Goal: Transaction & Acquisition: Purchase product/service

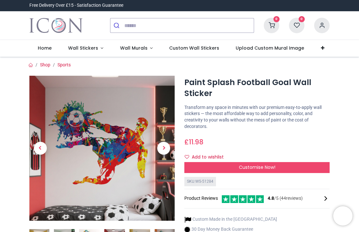
scroll to position [7, 0]
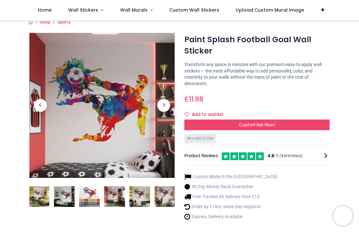
click at [162, 110] on span "Next" at bounding box center [163, 105] width 13 height 13
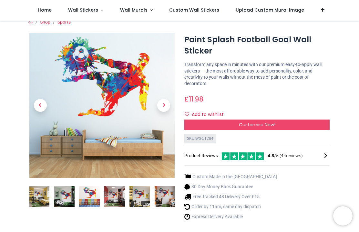
click at [166, 107] on span "Next" at bounding box center [163, 105] width 13 height 13
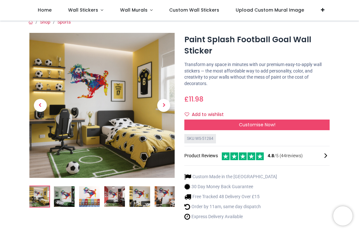
click at [165, 105] on span "Next" at bounding box center [163, 105] width 13 height 13
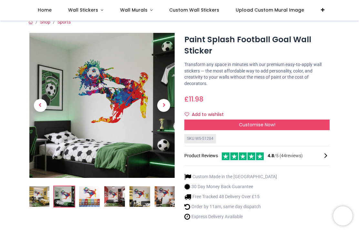
click at [166, 105] on span "Next" at bounding box center [163, 105] width 13 height 13
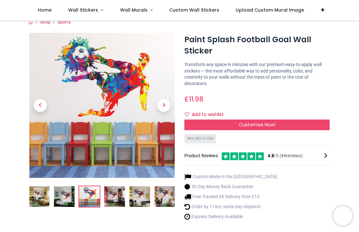
click at [165, 105] on span "Next" at bounding box center [163, 105] width 13 height 13
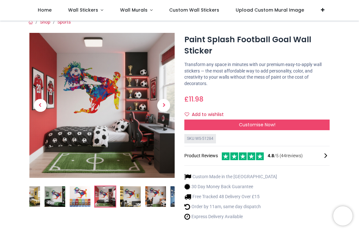
click at [164, 106] on span "Next" at bounding box center [163, 105] width 13 height 13
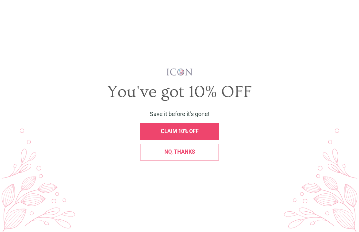
scroll to position [0, 0]
click at [354, 10] on div "X" at bounding box center [350, 12] width 11 height 11
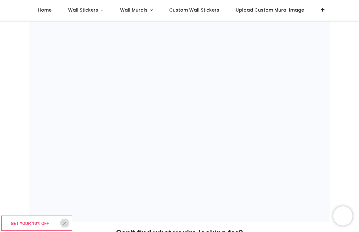
scroll to position [416, 0]
click at [144, 10] on span "Wall Murals" at bounding box center [133, 10] width 27 height 6
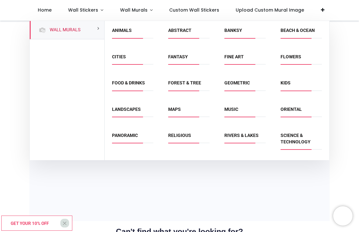
click at [85, 5] on link "Wall Stickers" at bounding box center [86, 10] width 52 height 21
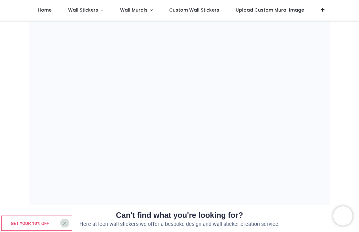
scroll to position [433, 0]
click at [101, 11] on link "Wall Stickers" at bounding box center [86, 10] width 52 height 21
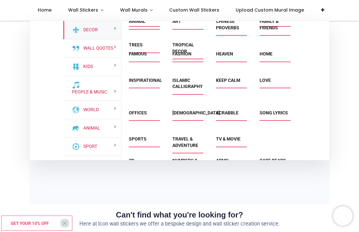
scroll to position [154, 0]
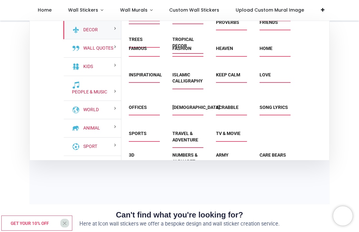
click at [139, 136] on link "Sports" at bounding box center [138, 133] width 18 height 5
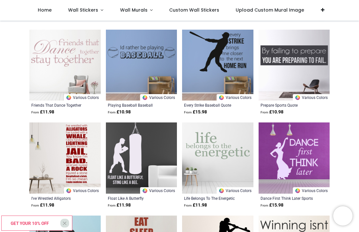
scroll to position [963, 0]
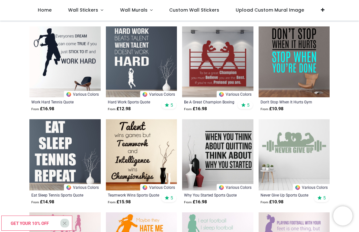
scroll to position [221, 0]
click at [90, 12] on span "Wall Stickers" at bounding box center [83, 10] width 30 height 6
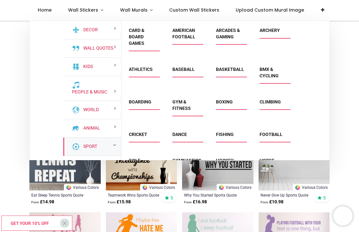
click at [102, 147] on div "Sport" at bounding box center [92, 147] width 58 height 18
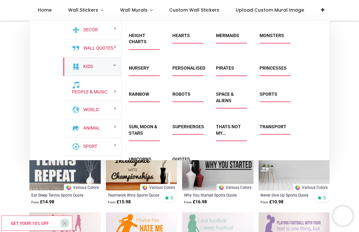
scroll to position [119, 0]
click at [274, 92] on link "Sports" at bounding box center [269, 94] width 18 height 5
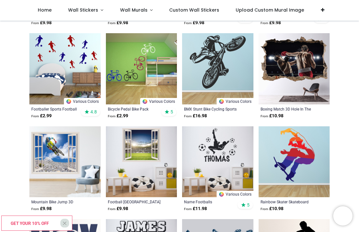
scroll to position [494, 0]
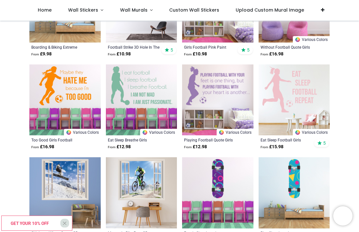
scroll to position [929, 0]
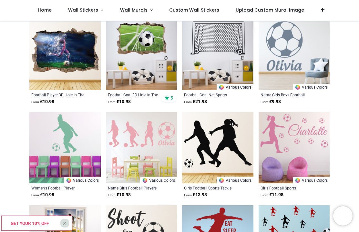
scroll to position [1346, 0]
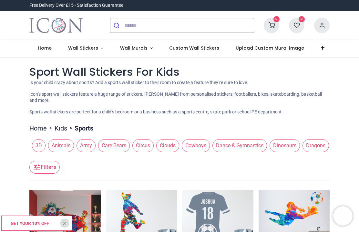
click at [101, 51] on link "Wall Stickers" at bounding box center [86, 48] width 52 height 17
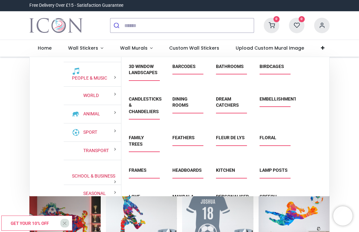
scroll to position [50, 0]
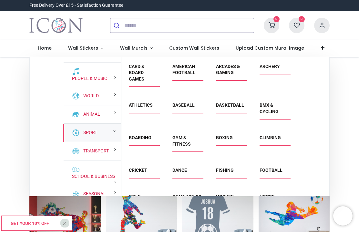
click at [91, 133] on link "Sport" at bounding box center [89, 133] width 16 height 6
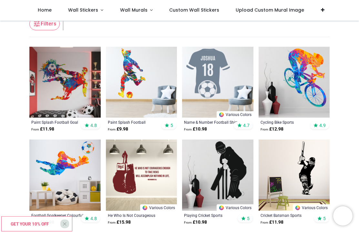
scroll to position [114, 0]
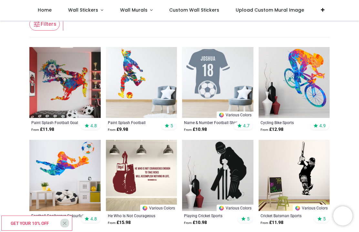
click at [67, 90] on img at bounding box center [64, 82] width 71 height 71
click at [223, 83] on img at bounding box center [217, 82] width 71 height 71
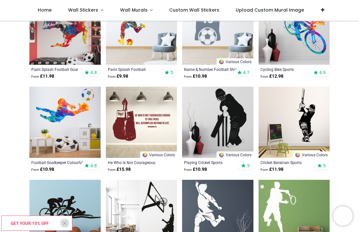
scroll to position [167, 0]
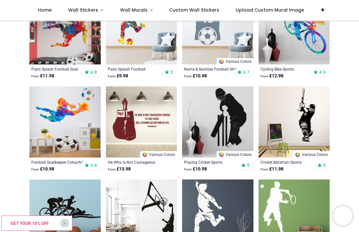
click at [211, 127] on img at bounding box center [217, 122] width 71 height 71
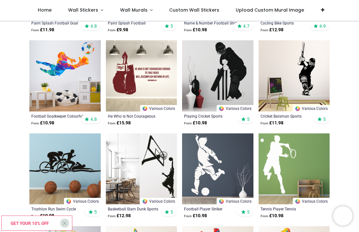
scroll to position [214, 0]
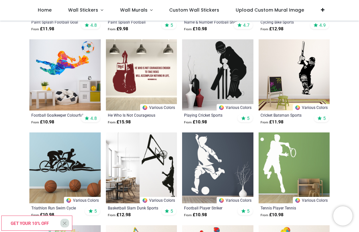
click at [288, 80] on img at bounding box center [294, 74] width 71 height 71
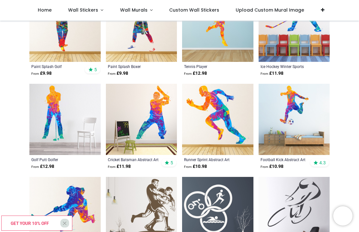
scroll to position [545, 0]
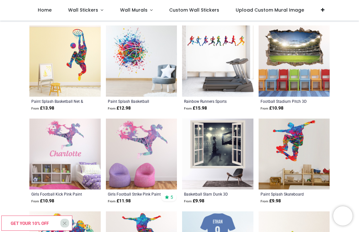
scroll to position [1159, 0]
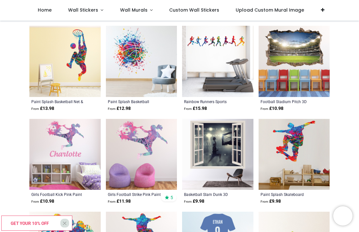
click at [294, 70] on img at bounding box center [294, 61] width 71 height 71
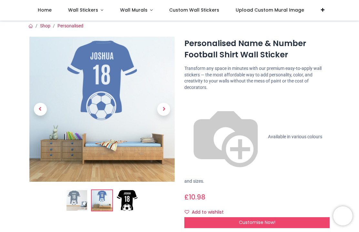
scroll to position [2, 0]
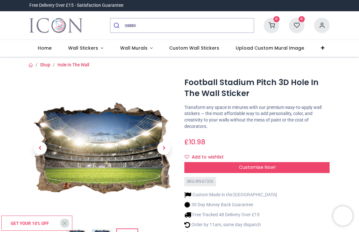
click at [162, 149] on span "Next" at bounding box center [163, 148] width 13 height 13
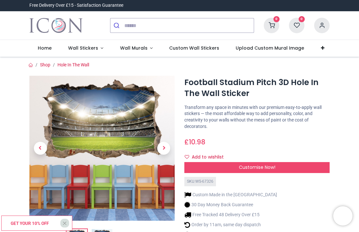
click at [165, 152] on span "Next" at bounding box center [163, 148] width 13 height 13
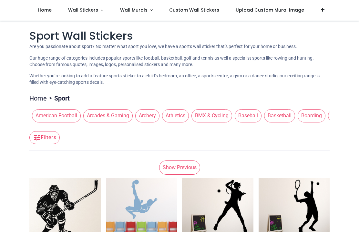
scroll to position [254, 0]
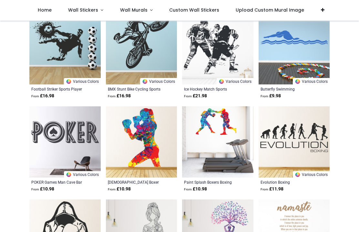
scroll to position [1205, 0]
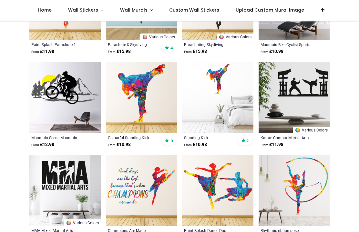
scroll to position [1612, 0]
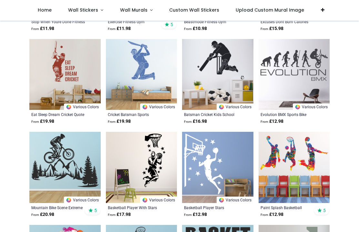
scroll to position [2287, 0]
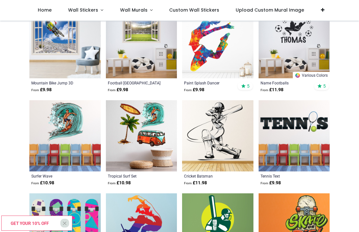
scroll to position [3057, 0]
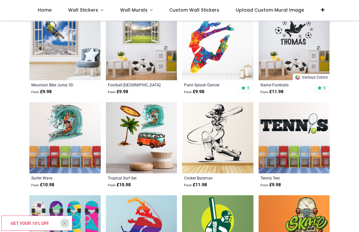
click at [280, 78] on img at bounding box center [294, 44] width 71 height 71
click at [285, 95] on div "Name Footballs From £ 11.98 5" at bounding box center [294, 88] width 71 height 17
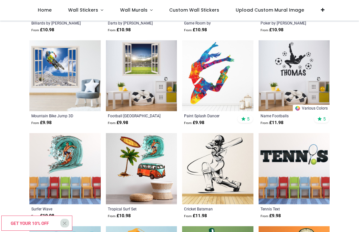
click at [137, 93] on img at bounding box center [141, 75] width 71 height 71
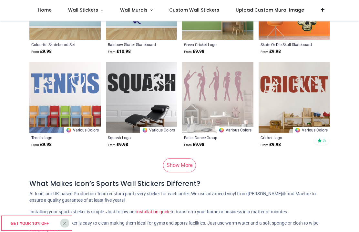
scroll to position [3284, 0]
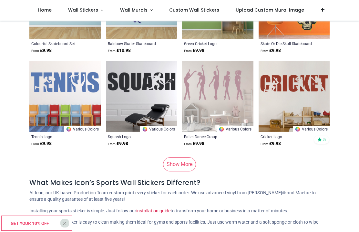
click at [187, 164] on link "Show More" at bounding box center [179, 165] width 33 height 14
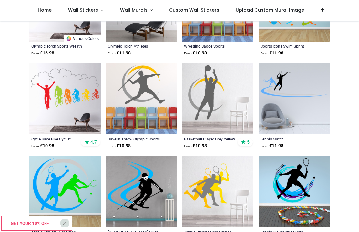
scroll to position [3748, 0]
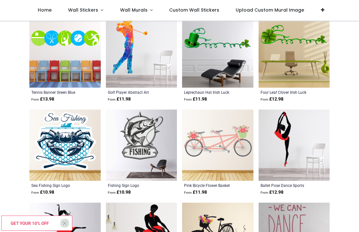
scroll to position [3981, 0]
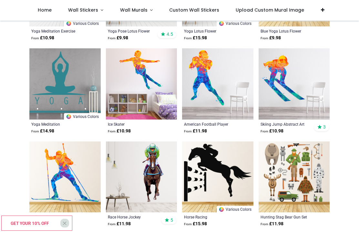
scroll to position [4789, 0]
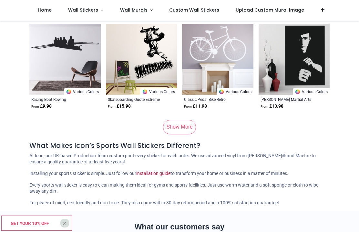
scroll to position [6583, 0]
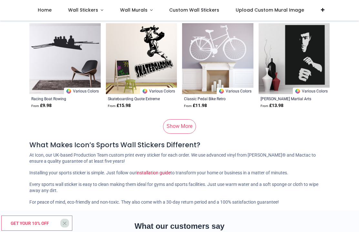
click at [182, 129] on link "Show More" at bounding box center [179, 126] width 33 height 14
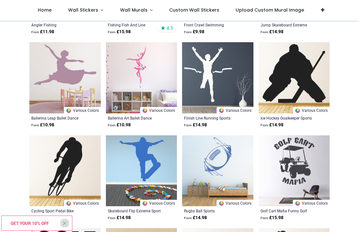
scroll to position [6843, 0]
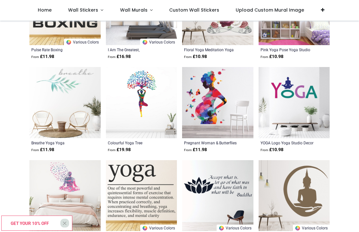
scroll to position [7192, 0]
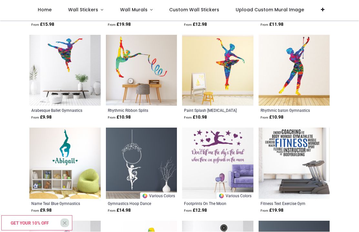
scroll to position [8248, 0]
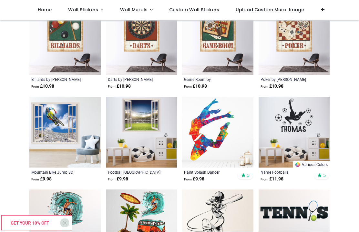
scroll to position [2968, 0]
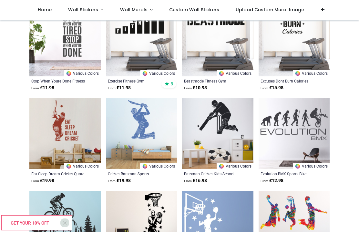
scroll to position [2224, 0]
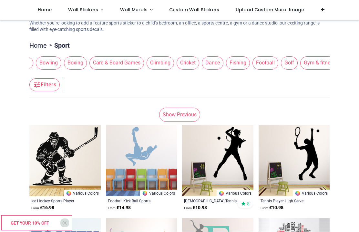
scroll to position [0, 293]
click at [194, 65] on span "Cricket" at bounding box center [187, 63] width 23 height 13
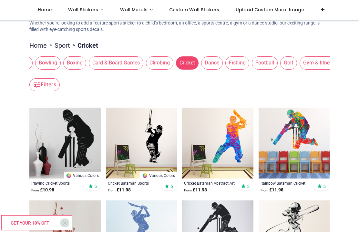
click at [272, 63] on span "Football" at bounding box center [265, 63] width 26 height 13
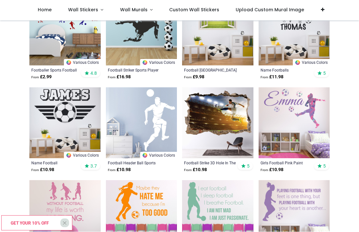
scroll to position [459, 0]
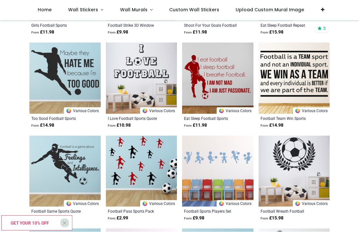
scroll to position [1144, 0]
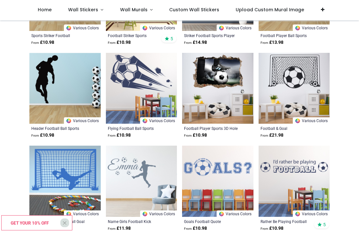
scroll to position [1788, 0]
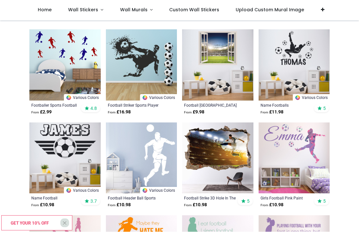
scroll to position [406, 0]
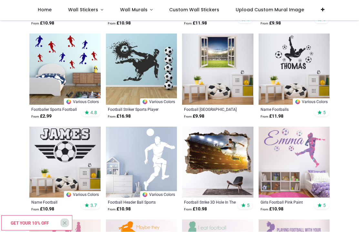
click at [207, 166] on img at bounding box center [217, 162] width 71 height 71
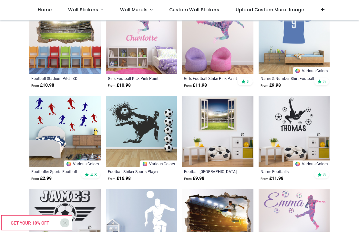
scroll to position [339, 0]
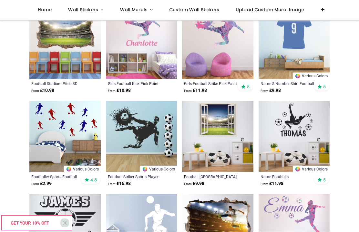
click at [201, 135] on img at bounding box center [217, 136] width 71 height 71
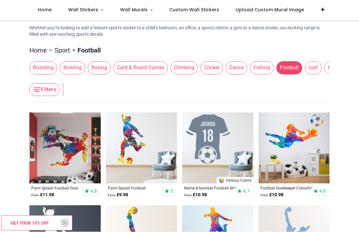
scroll to position [0, 266]
click at [211, 67] on span "Cricket" at bounding box center [214, 68] width 23 height 13
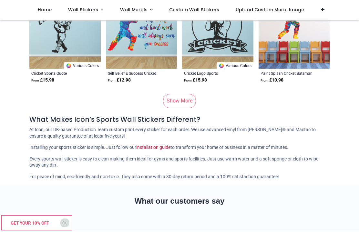
scroll to position [721, 0]
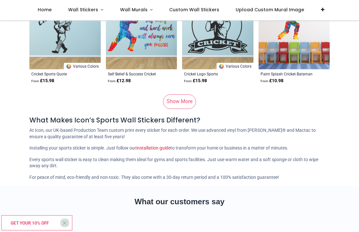
click at [186, 104] on link "Show More" at bounding box center [179, 102] width 33 height 14
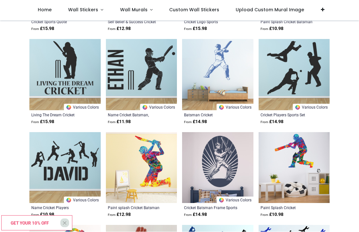
scroll to position [773, 0]
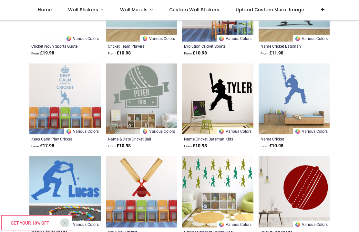
scroll to position [472, 0]
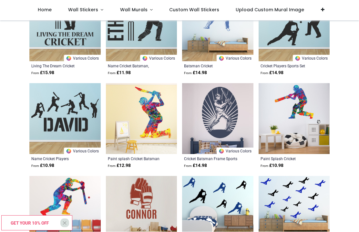
scroll to position [822, 0]
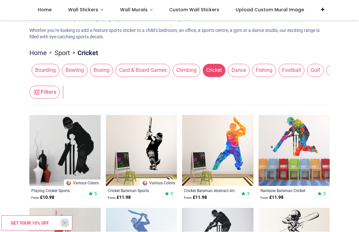
scroll to position [46, 0]
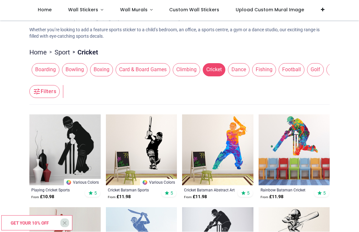
click at [297, 73] on span "Football" at bounding box center [292, 70] width 26 height 13
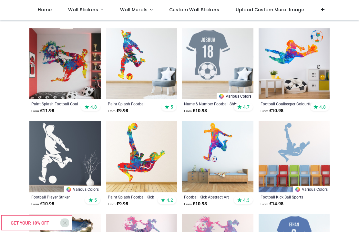
scroll to position [142, 0]
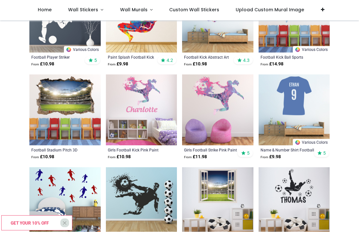
scroll to position [274, 0]
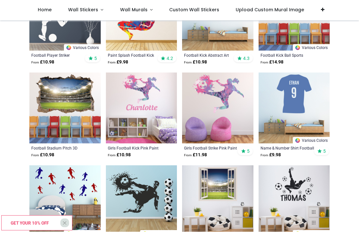
click at [37, 146] on div "Football Stadium Pitch 3D Hole In The" at bounding box center [58, 148] width 54 height 5
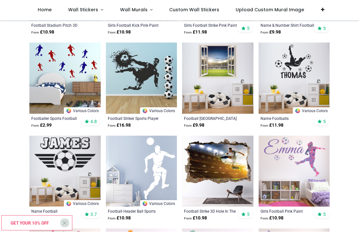
click at [216, 89] on img at bounding box center [217, 78] width 71 height 71
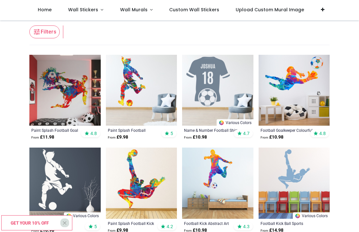
scroll to position [105, 0]
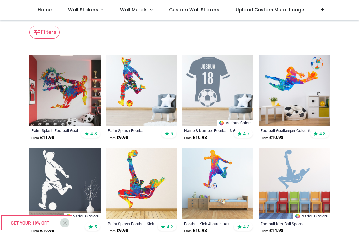
click at [57, 99] on img at bounding box center [64, 91] width 71 height 71
click at [145, 94] on img at bounding box center [141, 91] width 71 height 71
click at [139, 176] on img at bounding box center [141, 184] width 71 height 71
click at [48, 100] on img at bounding box center [64, 91] width 71 height 71
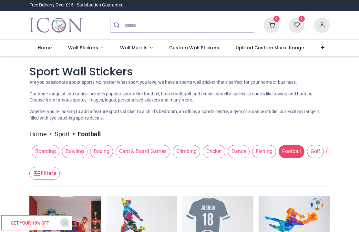
scroll to position [0, 0]
click at [88, 46] on span "Wall Stickers" at bounding box center [83, 48] width 30 height 6
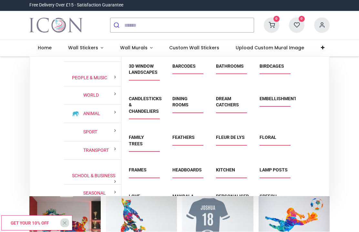
scroll to position [50, 0]
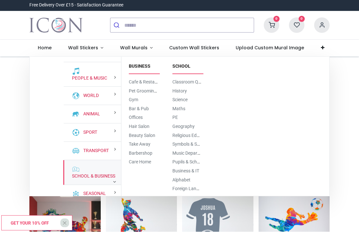
click at [85, 179] on link "School & Business" at bounding box center [92, 177] width 46 height 6
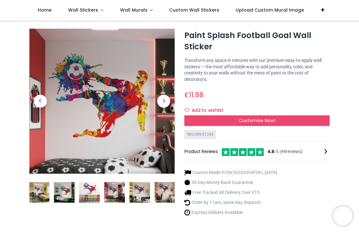
scroll to position [10, 0]
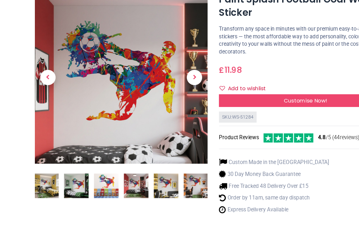
click at [161, 96] on span "Next" at bounding box center [163, 102] width 13 height 13
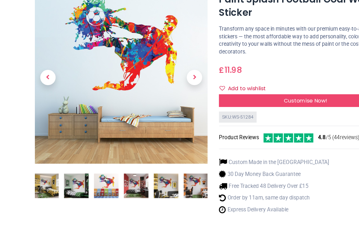
click at [164, 96] on span "Next" at bounding box center [163, 102] width 13 height 13
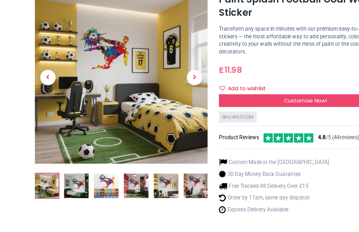
click at [165, 96] on span "Next" at bounding box center [163, 102] width 13 height 13
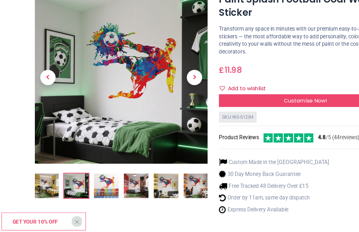
click at [161, 96] on span "Next" at bounding box center [163, 102] width 13 height 13
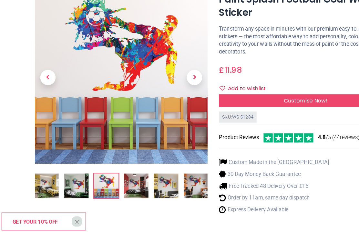
click at [166, 96] on span "Next" at bounding box center [163, 102] width 13 height 13
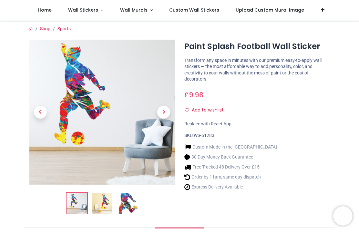
scroll to position [57, 0]
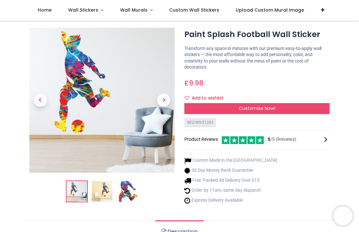
scroll to position [13, 0]
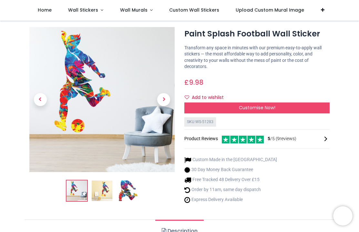
click at [163, 98] on span "Next" at bounding box center [163, 99] width 13 height 13
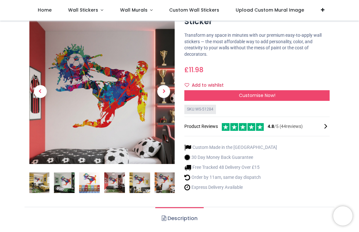
scroll to position [34, 0]
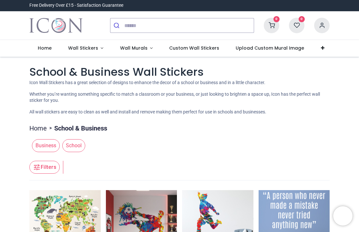
click at [85, 48] on span "Wall Stickers" at bounding box center [83, 48] width 30 height 6
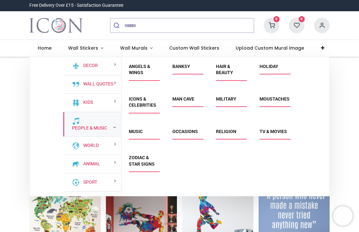
click at [95, 126] on link "People & Music" at bounding box center [88, 128] width 38 height 6
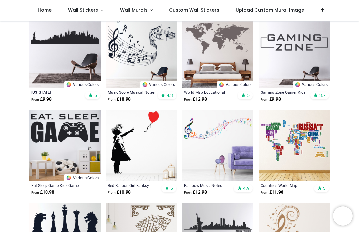
scroll to position [364, 0]
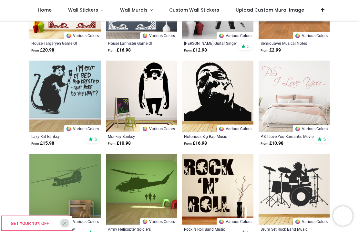
scroll to position [1155, 0]
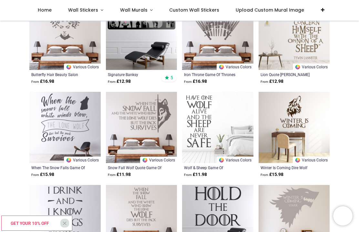
scroll to position [1871, 0]
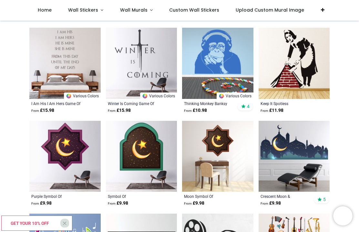
scroll to position [2119, 0]
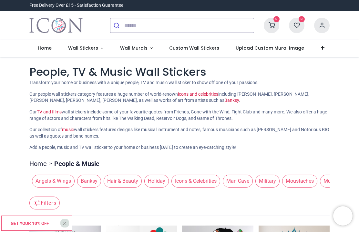
click at [88, 50] on span "Wall Stickers" at bounding box center [83, 48] width 30 height 6
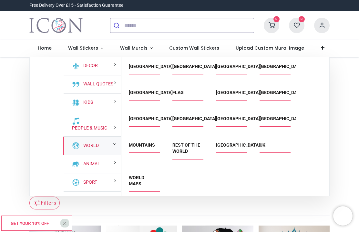
click at [99, 145] on link "World" at bounding box center [90, 146] width 18 height 6
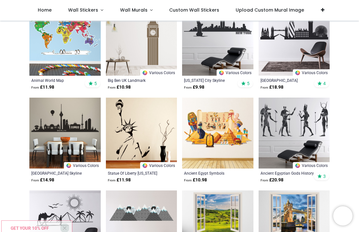
scroll to position [459, 0]
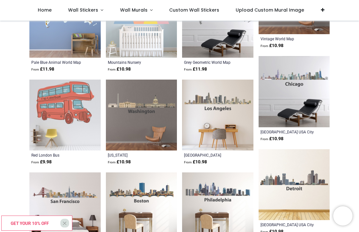
scroll to position [1595, 0]
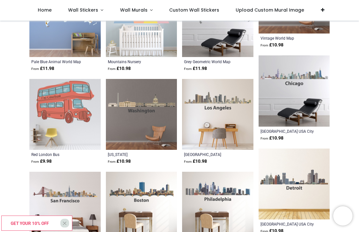
click at [86, 7] on span "Wall Stickers" at bounding box center [83, 10] width 30 height 6
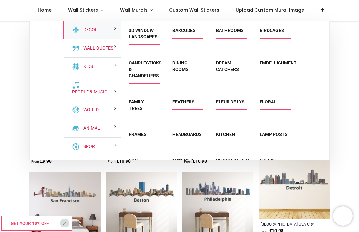
click at [95, 125] on link "Animal" at bounding box center [90, 128] width 19 height 6
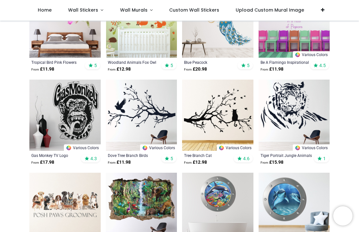
scroll to position [181, 0]
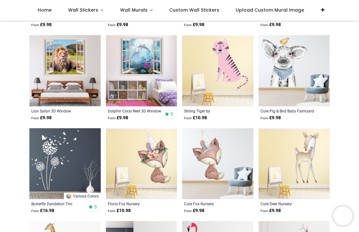
scroll to position [1332, 0]
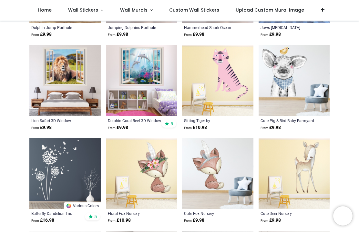
click at [94, 10] on span "Wall Stickers" at bounding box center [83, 10] width 30 height 6
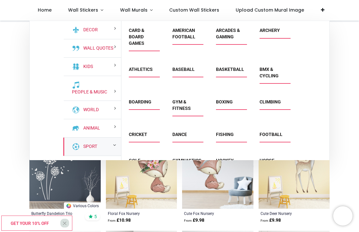
click at [97, 146] on link "Sport" at bounding box center [89, 147] width 16 height 6
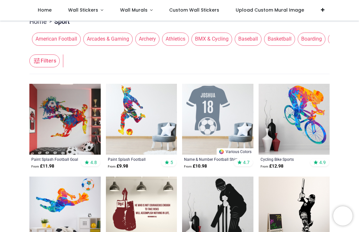
scroll to position [78, 0]
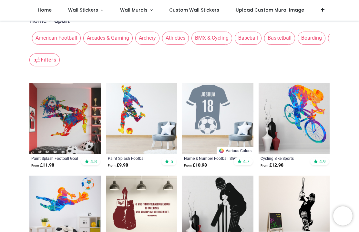
click at [64, 124] on img at bounding box center [64, 118] width 71 height 71
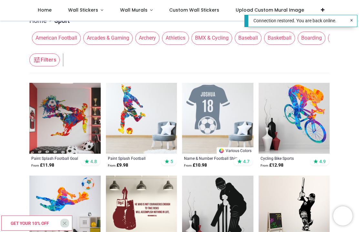
click at [68, 124] on img at bounding box center [64, 118] width 71 height 71
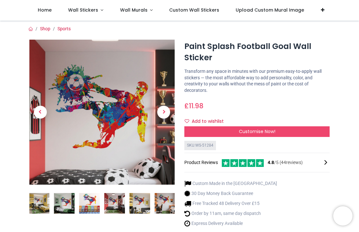
scroll to position [4, 0]
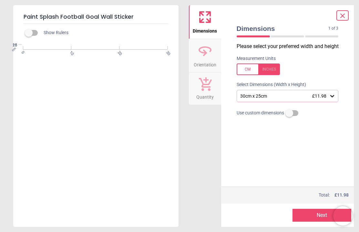
click at [333, 96] on icon at bounding box center [332, 96] width 4 height 2
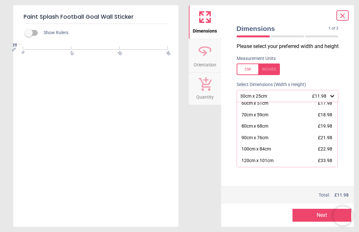
scroll to position [38, 0]
click at [282, 127] on div "80cm x 68cm £19.98" at bounding box center [287, 127] width 101 height 12
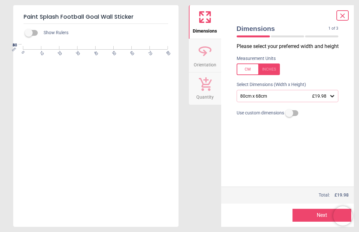
click at [334, 93] on icon at bounding box center [332, 96] width 6 height 6
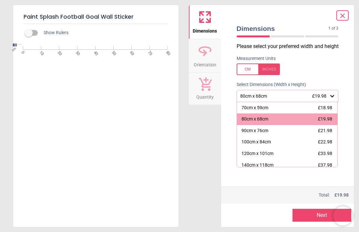
scroll to position [46, 0]
click at [287, 139] on div "100cm x 84cm £22.98" at bounding box center [287, 143] width 101 height 12
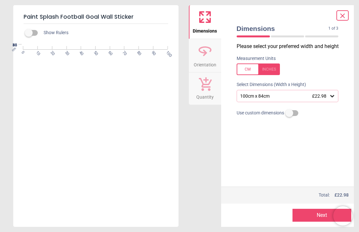
click at [316, 219] on button "Next" at bounding box center [322, 215] width 59 height 13
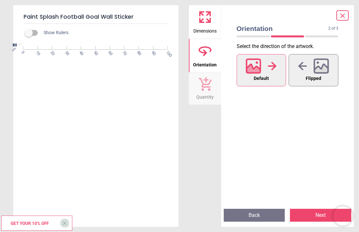
click at [312, 216] on button "Next" at bounding box center [320, 215] width 61 height 13
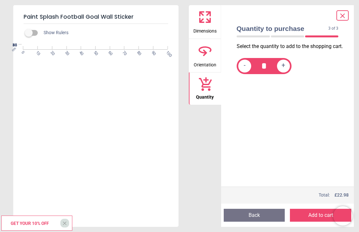
click at [312, 217] on button "Add to cart" at bounding box center [320, 215] width 61 height 13
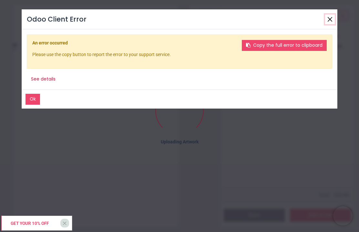
click at [332, 18] on button "Close" at bounding box center [330, 20] width 10 height 10
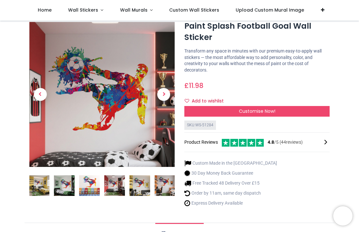
scroll to position [22, 0]
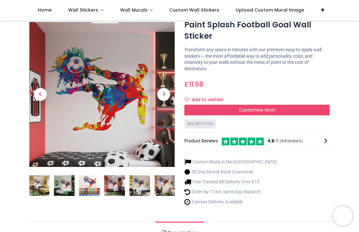
click at [266, 111] on span "Customise Now!" at bounding box center [257, 110] width 36 height 6
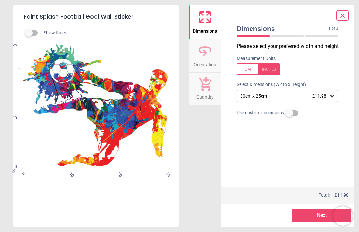
click at [331, 99] on icon at bounding box center [332, 96] width 6 height 6
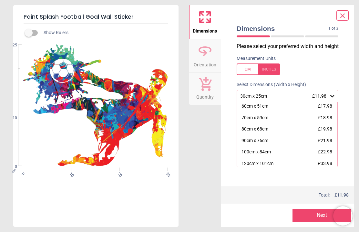
scroll to position [47, 0]
click at [285, 141] on div "100cm x 84cm £22.98" at bounding box center [287, 141] width 101 height 12
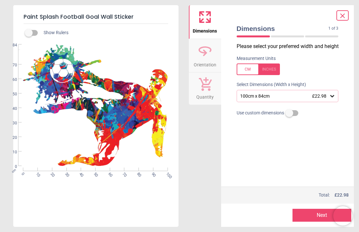
click at [317, 220] on button "Next" at bounding box center [322, 215] width 59 height 13
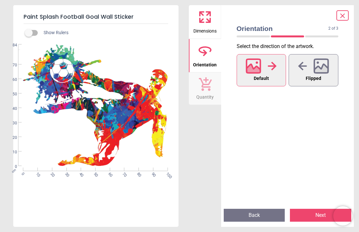
click at [272, 75] on button "Default" at bounding box center [262, 70] width 50 height 32
click at [314, 217] on button "Next" at bounding box center [320, 215] width 61 height 13
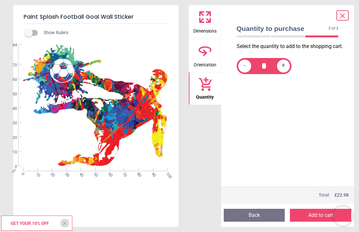
click at [315, 216] on button "Add to cart" at bounding box center [320, 215] width 61 height 13
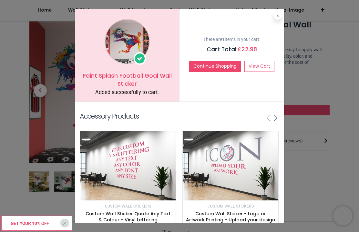
click at [259, 67] on link "View Cart" at bounding box center [259, 66] width 30 height 11
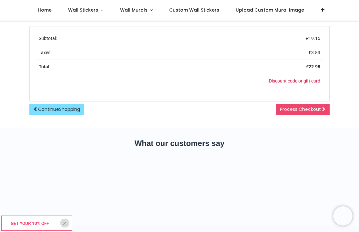
scroll to position [312, 0]
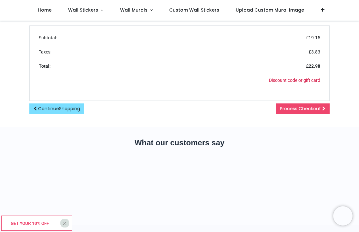
click at [314, 111] on link "Process Checkout" at bounding box center [303, 109] width 54 height 11
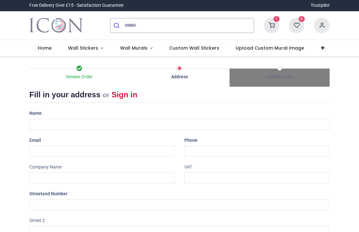
select select "***"
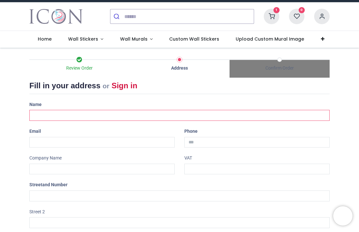
click at [127, 117] on input "text" at bounding box center [179, 115] width 300 height 11
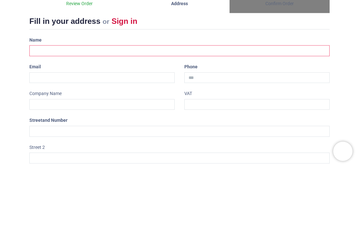
type input "**********"
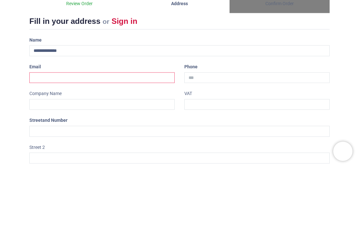
click at [52, 137] on input "email" at bounding box center [101, 142] width 145 height 11
type input "**********"
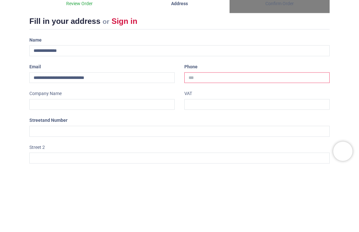
click at [258, 137] on input "tel" at bounding box center [256, 142] width 145 height 11
type input "**********"
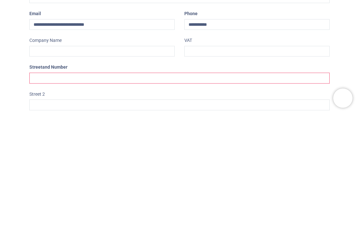
click at [210, 191] on input "text" at bounding box center [179, 196] width 300 height 11
type input "**"
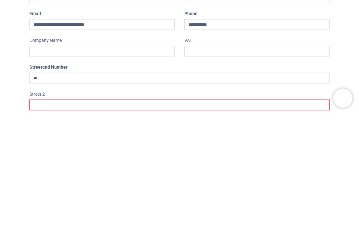
type input "**********"
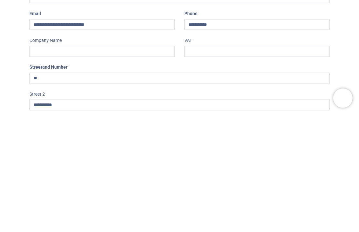
type input "*******"
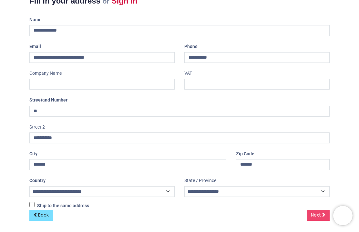
scroll to position [93, 0]
click at [318, 214] on span "Next" at bounding box center [316, 216] width 10 height 6
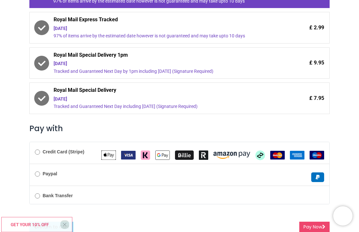
scroll to position [149, 0]
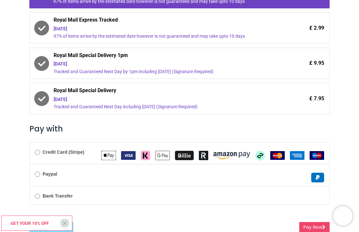
click at [312, 222] on button "Pay Now" at bounding box center [314, 227] width 30 height 11
